Goal: Check status

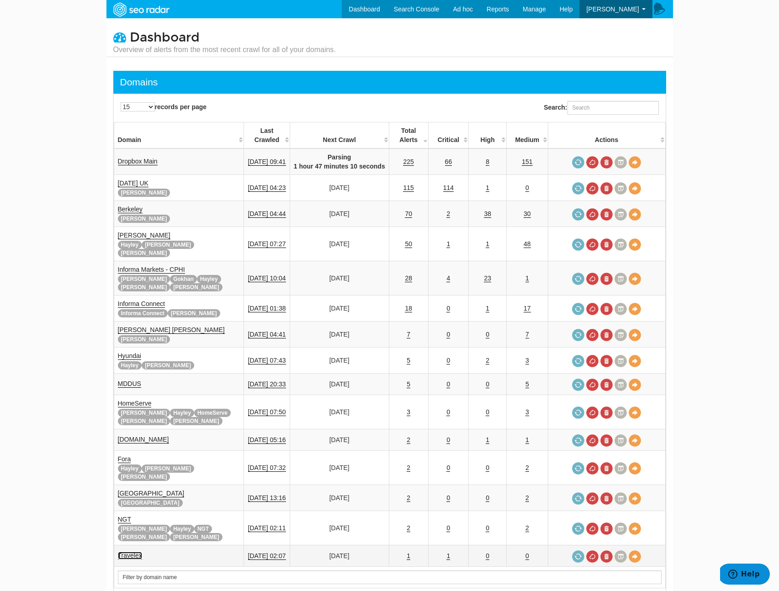
click at [127, 552] on link "Travelex" at bounding box center [130, 556] width 24 height 8
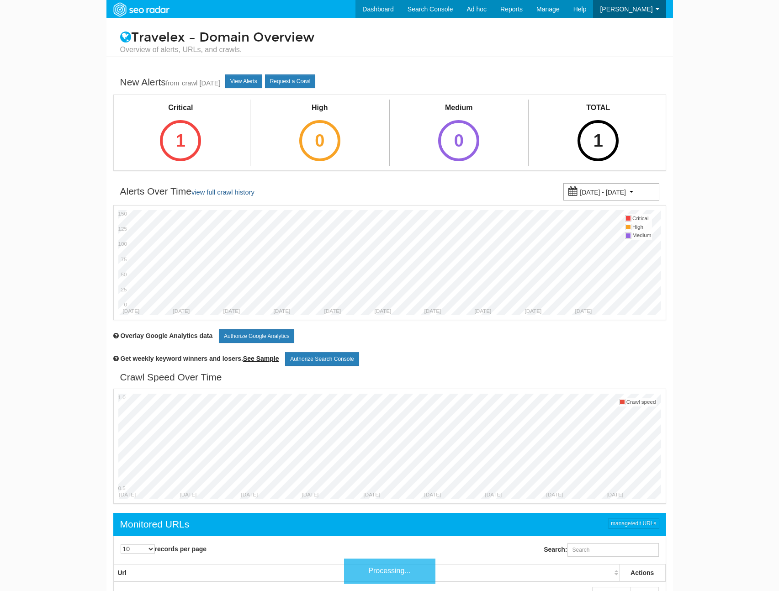
scroll to position [37, 0]
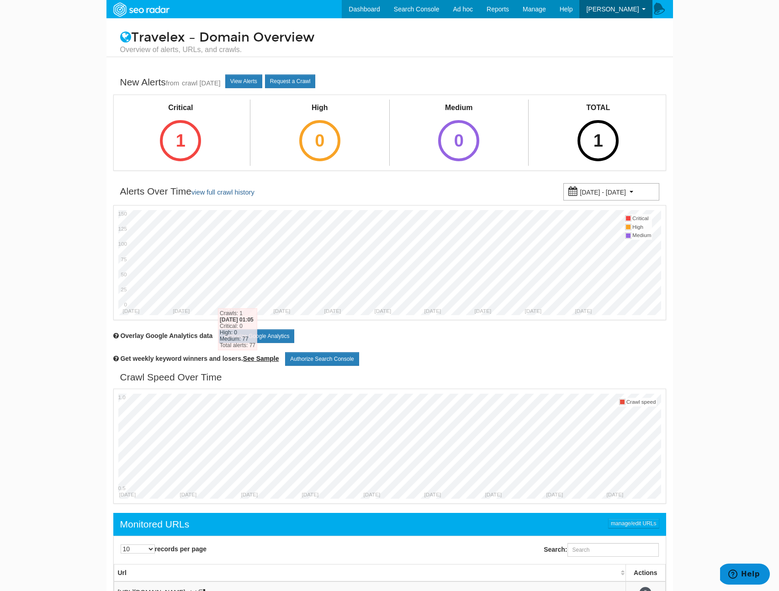
click at [566, 166] on div "TOTAL 1" at bounding box center [598, 133] width 139 height 66
click at [597, 146] on div "1" at bounding box center [597, 140] width 41 height 41
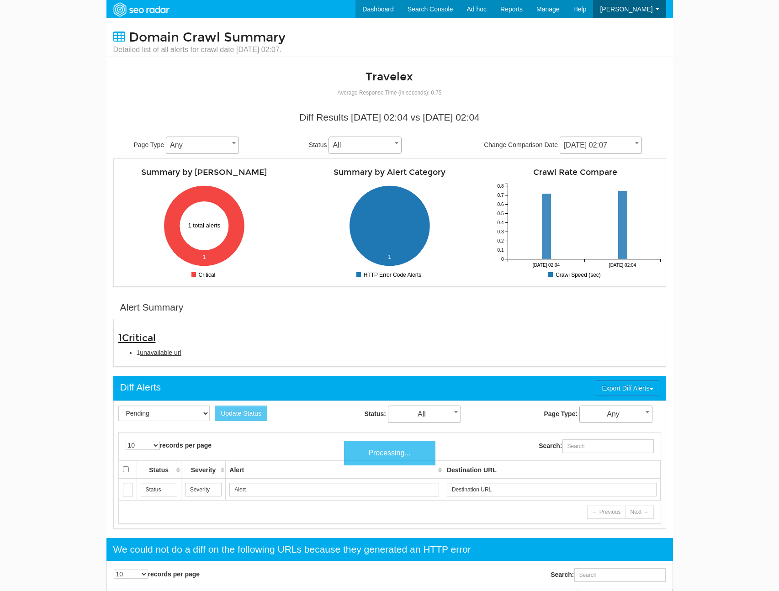
scroll to position [37, 0]
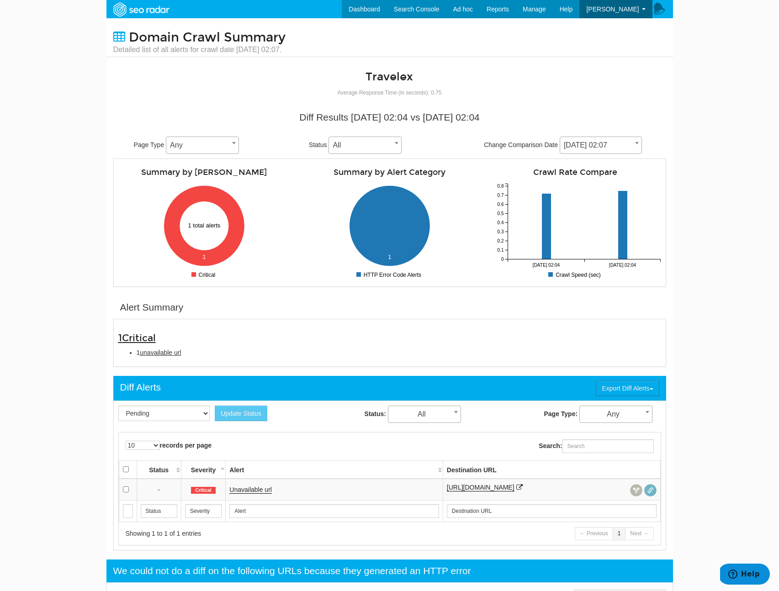
click at [615, 139] on span "[DATE] 02:07" at bounding box center [600, 145] width 81 height 13
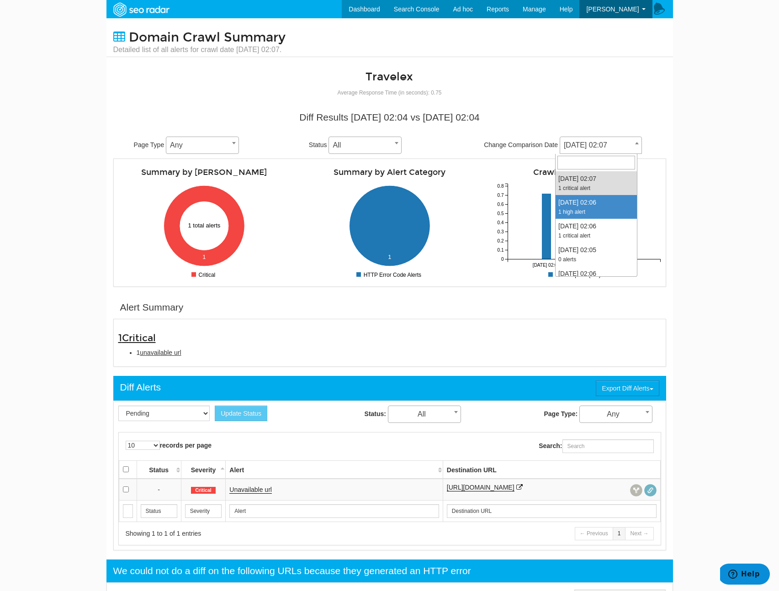
click at [700, 210] on body "Dashboard Search Console Ad hoc Internet Archive Diff tool Mobile vs. Desktop F…" at bounding box center [389, 295] width 779 height 591
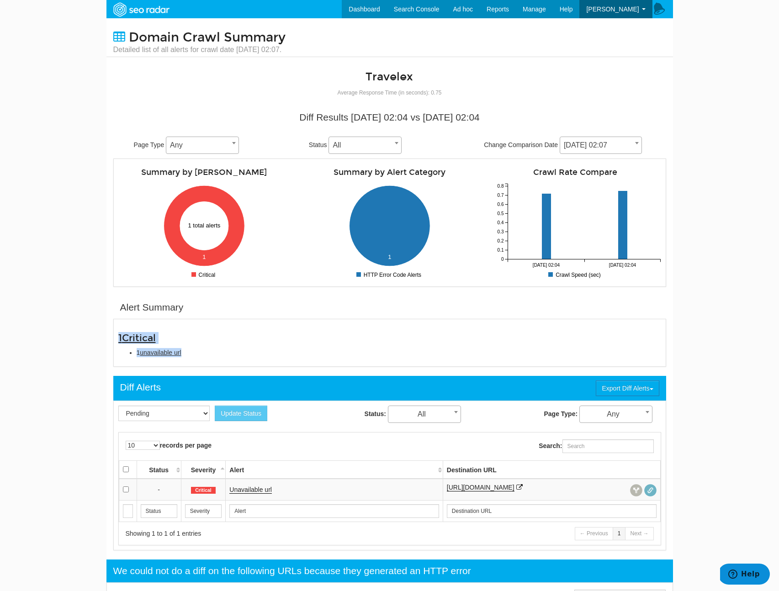
drag, startPoint x: 204, startPoint y: 355, endPoint x: 104, endPoint y: 337, distance: 101.7
click at [104, 337] on body "Dashboard Search Console Ad hoc Internet Archive Diff tool Mobile vs. Desktop F…" at bounding box center [389, 295] width 779 height 591
copy div "1 Critical 1 unavailable url"
click at [268, 491] on link "Unavailable url" at bounding box center [250, 490] width 42 height 8
